Goal: Transaction & Acquisition: Purchase product/service

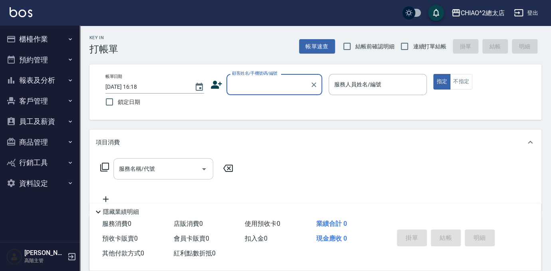
click at [154, 170] on div "服務名稱/代號 服務名稱/代號" at bounding box center [163, 168] width 100 height 21
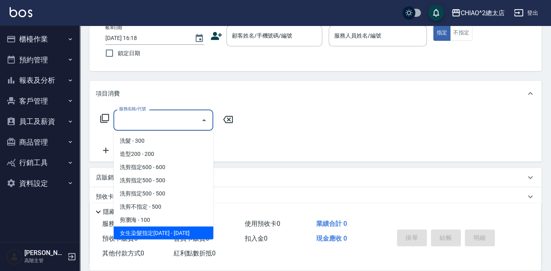
scroll to position [109, 0]
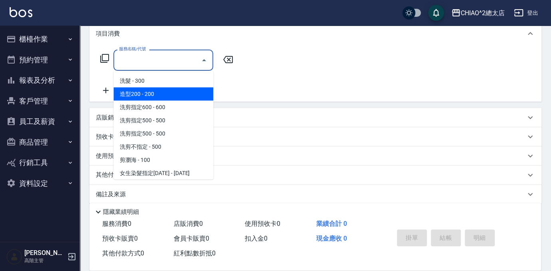
click at [354, 83] on div "服務名稱/代號 服務名稱/代號" at bounding box center [315, 73] width 452 height 55
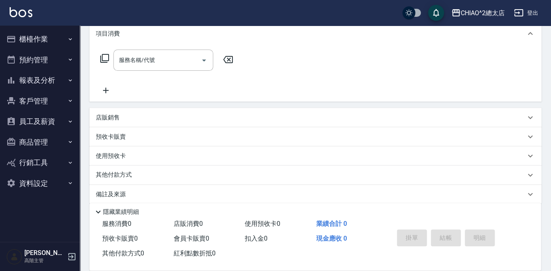
click at [147, 117] on div "店販銷售" at bounding box center [310, 117] width 429 height 8
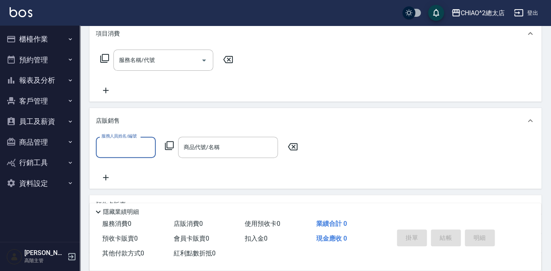
scroll to position [0, 0]
click at [131, 137] on label "服務人員姓名/編號" at bounding box center [118, 136] width 35 height 6
click at [131, 140] on input "服務人員姓名/編號" at bounding box center [125, 147] width 53 height 14
click at [204, 146] on div "商品代號/名稱 商品代號/名稱" at bounding box center [228, 146] width 100 height 21
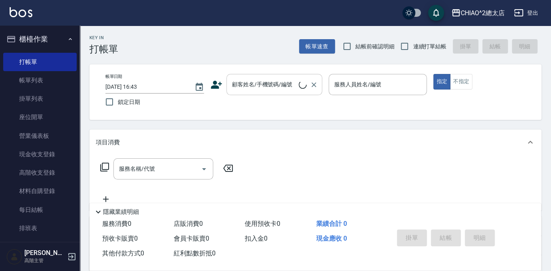
click at [252, 81] on div "顧客姓名/手機號碼/編號 顧客姓名/手機號碼/編號" at bounding box center [274, 84] width 96 height 21
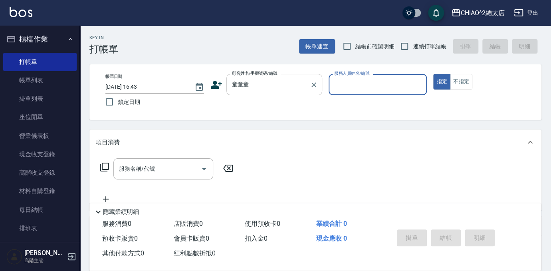
click at [278, 87] on input "童童童" at bounding box center [268, 84] width 77 height 14
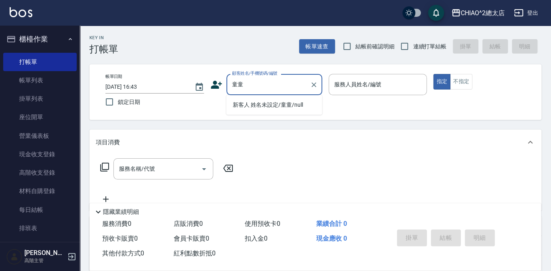
click at [271, 106] on li "新客人 姓名未設定/童童/null" at bounding box center [274, 104] width 96 height 13
type input "新客人 姓名未設定/童童/null"
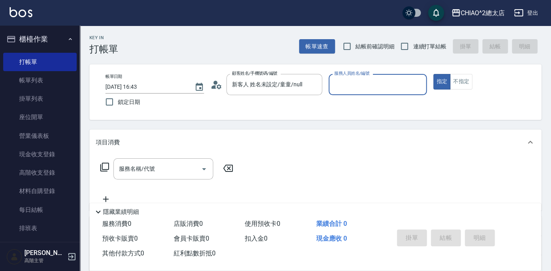
click at [338, 90] on input "服務人員姓名/編號" at bounding box center [377, 84] width 91 height 14
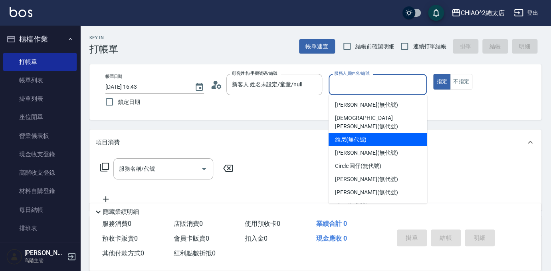
click at [346, 135] on span "維尼 (無代號)" at bounding box center [351, 139] width 32 height 8
type input "維尼(無代號)"
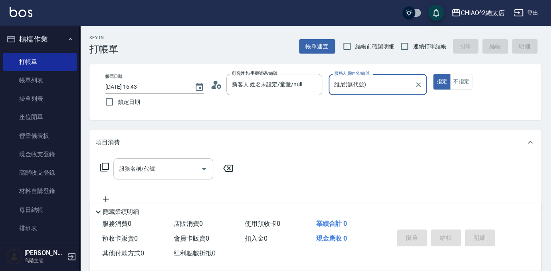
click at [191, 177] on div "服務名稱/代號" at bounding box center [163, 168] width 100 height 21
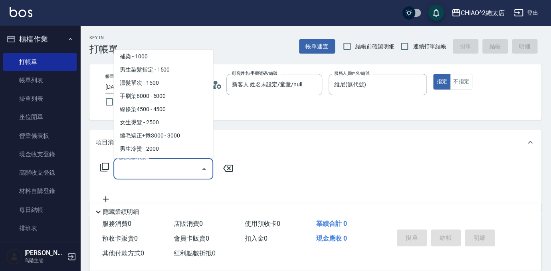
scroll to position [218, 0]
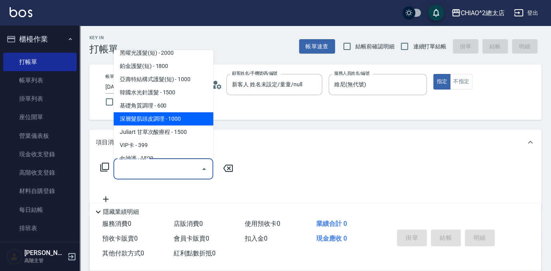
click at [168, 119] on span "深層髮肌頭皮調理 - 1000" at bounding box center [163, 118] width 100 height 13
type input "深層髮肌頭皮調理(103790)"
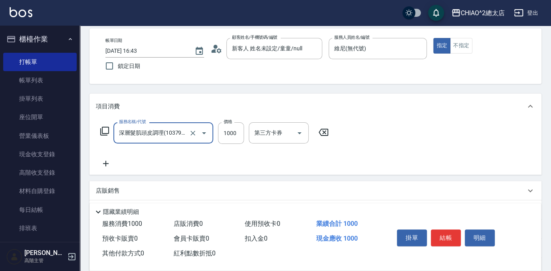
scroll to position [72, 0]
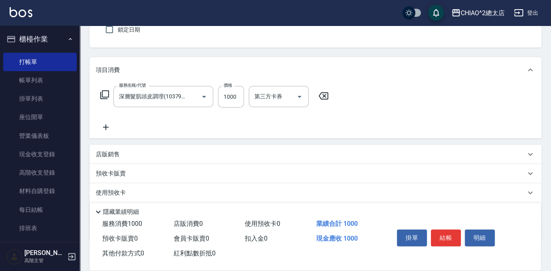
click at [130, 158] on div "店販銷售" at bounding box center [315, 153] width 452 height 19
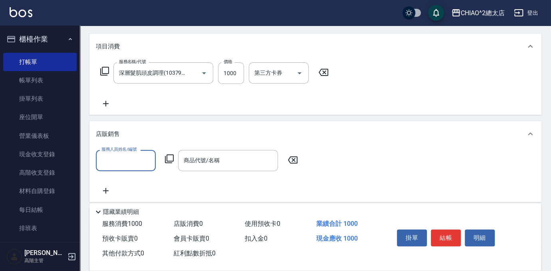
scroll to position [109, 0]
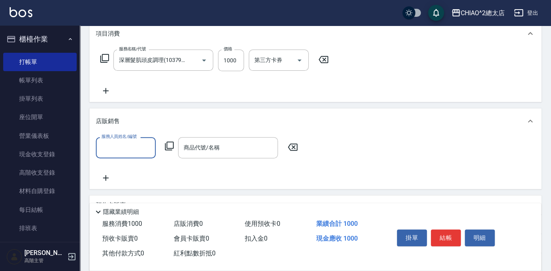
click at [119, 143] on input "服務人員姓名/編號" at bounding box center [125, 147] width 53 height 14
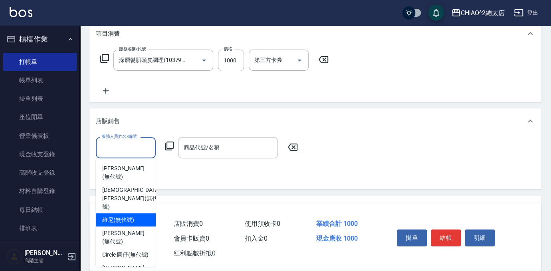
click at [116, 215] on span "維尼 (無代號)" at bounding box center [118, 219] width 32 height 8
type input "維尼(無代號)"
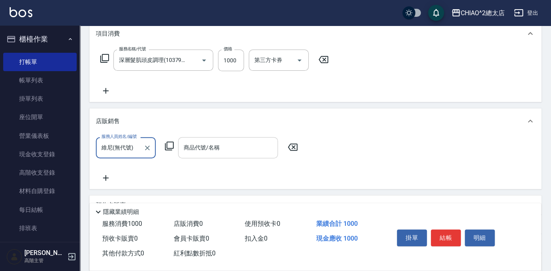
click at [211, 151] on div "商品代號/名稱 商品代號/名稱" at bounding box center [228, 147] width 100 height 21
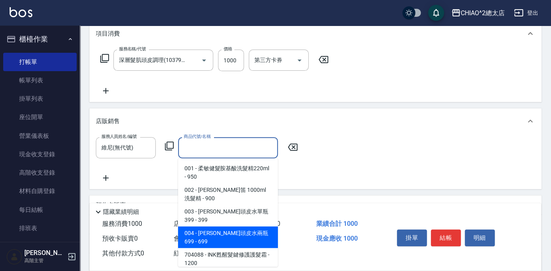
click at [219, 226] on span "004 - [PERSON_NAME]頭皮水兩瓶699 - 699" at bounding box center [228, 237] width 100 height 22
type input "[PERSON_NAME]頭皮水兩瓶699"
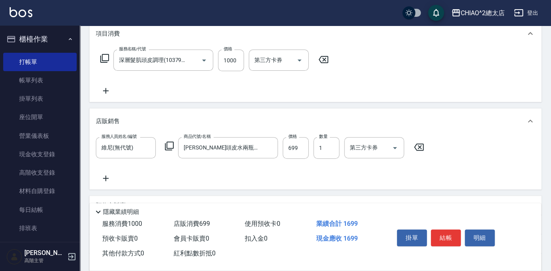
click at [105, 177] on icon at bounding box center [106, 178] width 20 height 10
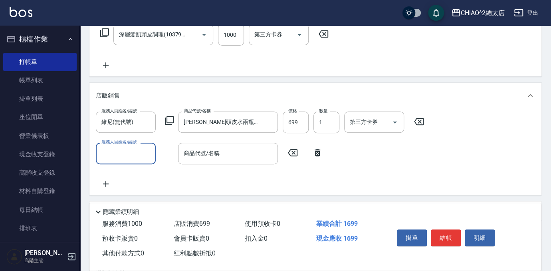
scroll to position [145, 0]
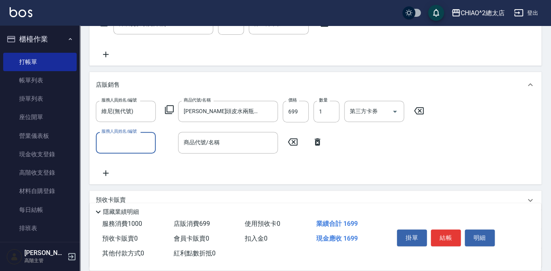
click at [123, 148] on input "服務人員姓名/編號" at bounding box center [125, 142] width 53 height 14
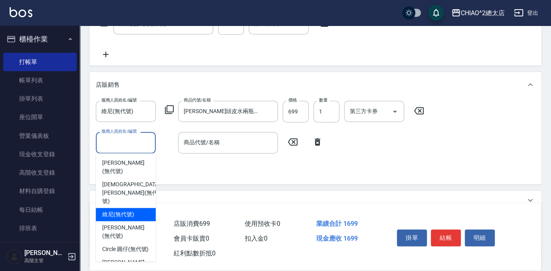
click at [121, 210] on span "維尼 (無代號)" at bounding box center [118, 214] width 32 height 8
type input "維尼(無代號)"
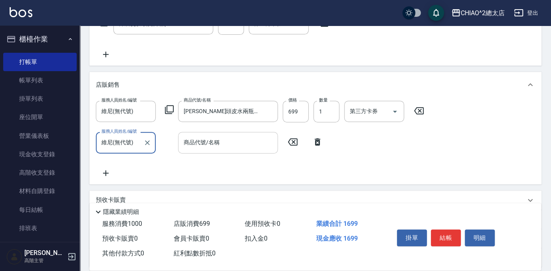
click at [190, 136] on div "商品代號/名稱 商品代號/名稱" at bounding box center [228, 142] width 100 height 21
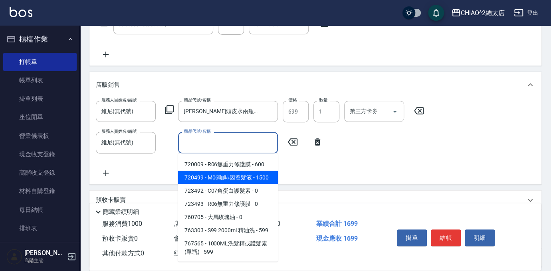
scroll to position [1088, 0]
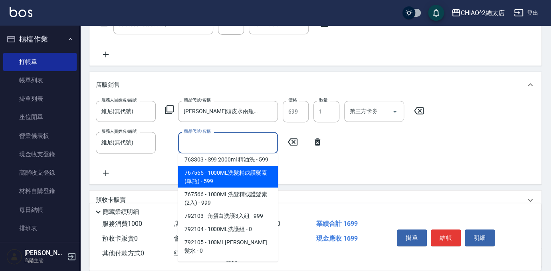
click at [240, 142] on input "商品代號/名稱" at bounding box center [228, 142] width 93 height 14
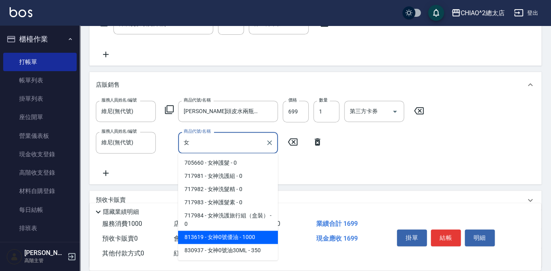
type input "R06無重力修護膜"
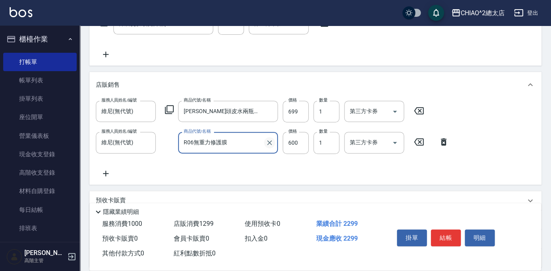
click at [269, 139] on icon "Clear" at bounding box center [269, 142] width 8 height 8
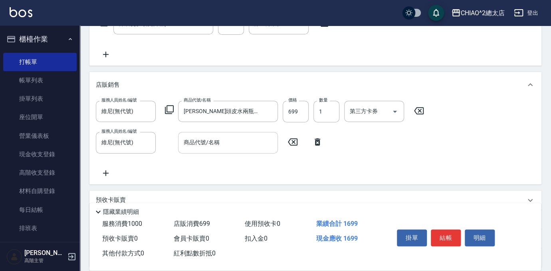
click at [233, 152] on div "服務人員姓名/編號 [PERSON_NAME](無代號) 服務人員姓名/編號 商品代號/名稱 [PERSON_NAME]頭皮水兩瓶699 商品代號/名稱 價格…" at bounding box center [315, 139] width 439 height 77
click at [239, 146] on input "商品代號/名稱" at bounding box center [228, 142] width 93 height 14
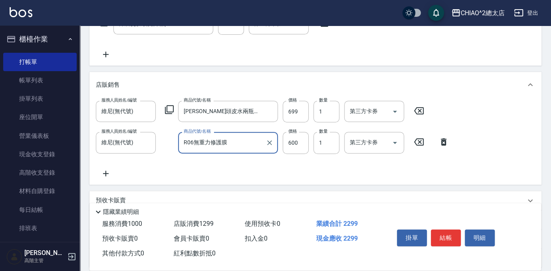
click at [251, 135] on input "R06無重力修護膜" at bounding box center [222, 142] width 81 height 14
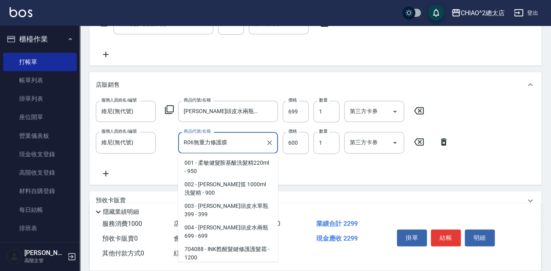
scroll to position [894, 0]
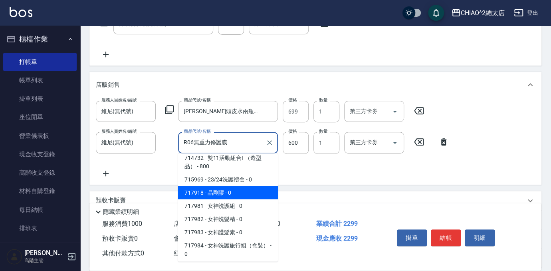
click at [224, 141] on input "R06無重力修護膜" at bounding box center [222, 142] width 81 height 14
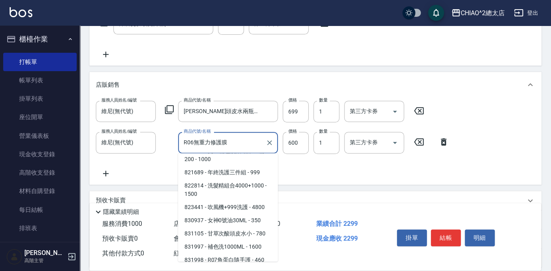
scroll to position [1256, 0]
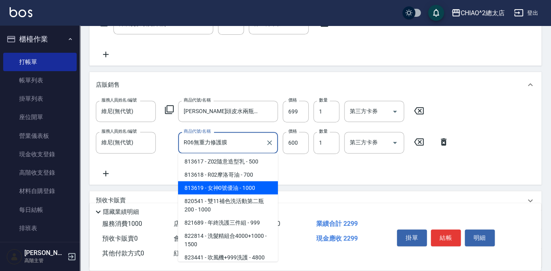
click at [243, 181] on span "813619 - 女神0號優油 - 1000" at bounding box center [228, 187] width 100 height 13
type input "女神0號優油"
type input "1000"
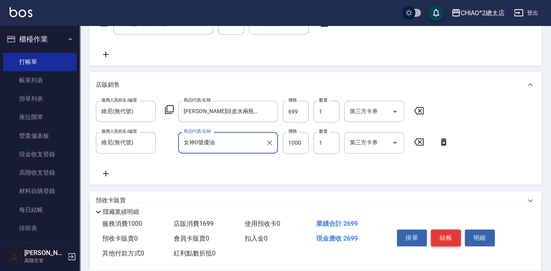
type input "女神0號優油"
click at [445, 238] on button "結帳" at bounding box center [446, 237] width 30 height 17
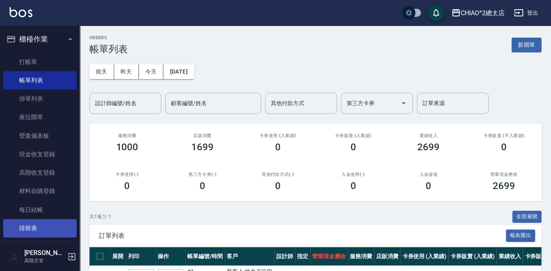
scroll to position [189, 0]
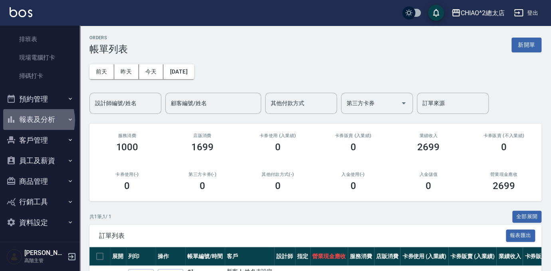
click at [30, 120] on button "報表及分析" at bounding box center [39, 119] width 73 height 21
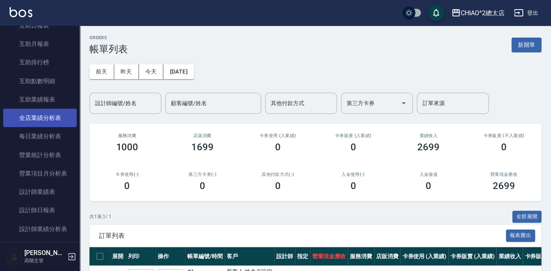
scroll to position [443, 0]
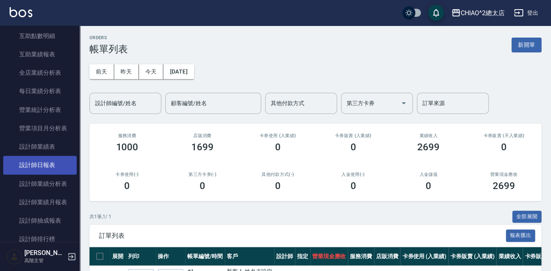
click at [39, 164] on link "設計師日報表" at bounding box center [39, 165] width 73 height 18
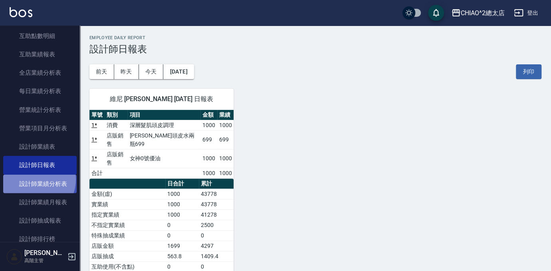
click at [35, 180] on link "設計師業績分析表" at bounding box center [39, 183] width 73 height 18
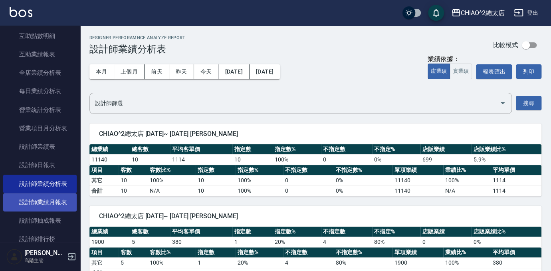
click at [42, 216] on link "設計師抽成報表" at bounding box center [39, 220] width 73 height 18
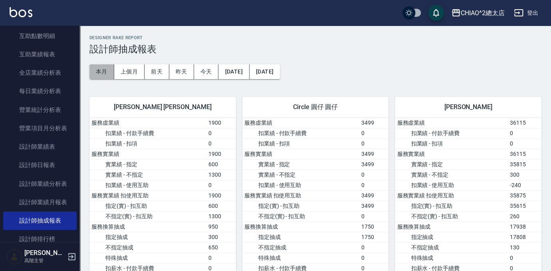
click at [105, 67] on button "本月" at bounding box center [101, 71] width 25 height 15
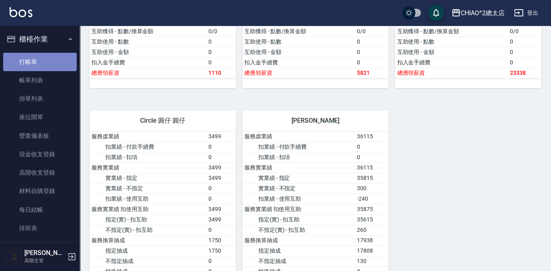
click at [42, 59] on link "打帳單" at bounding box center [39, 62] width 73 height 18
